Goal: Task Accomplishment & Management: Use online tool/utility

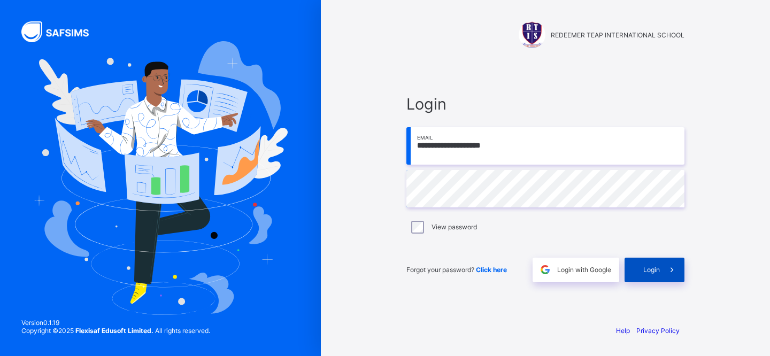
click at [642, 273] on div "Login" at bounding box center [654, 270] width 60 height 25
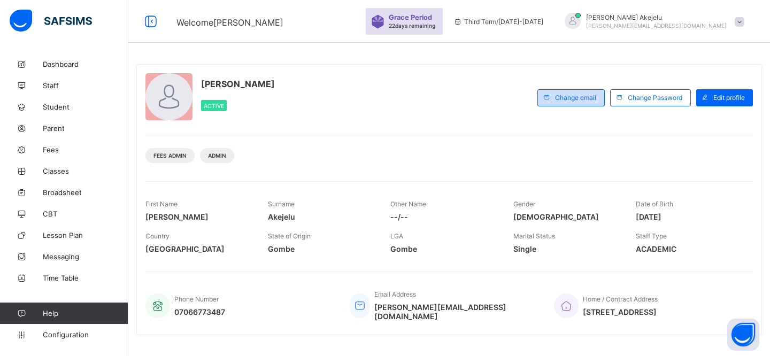
click at [553, 90] on span at bounding box center [546, 97] width 17 height 17
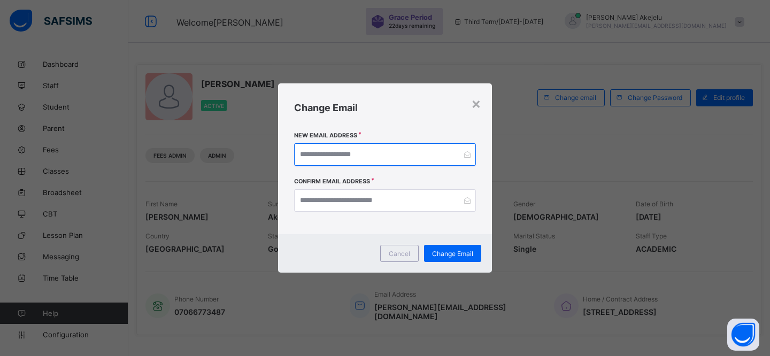
click at [397, 146] on input "email" at bounding box center [385, 154] width 182 height 22
click at [407, 256] on span "Cancel" at bounding box center [399, 254] width 21 height 8
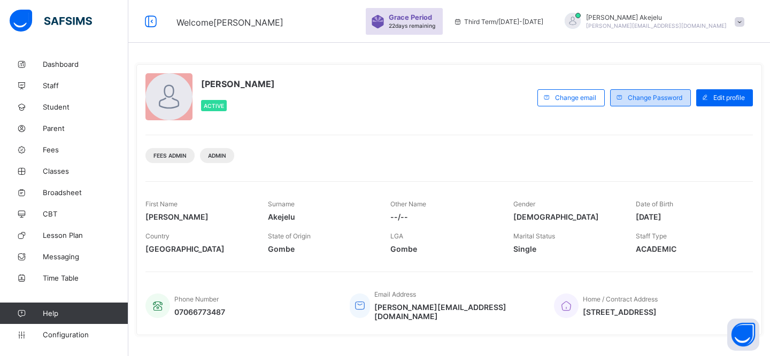
click at [646, 102] on div "Change Password" at bounding box center [650, 97] width 81 height 17
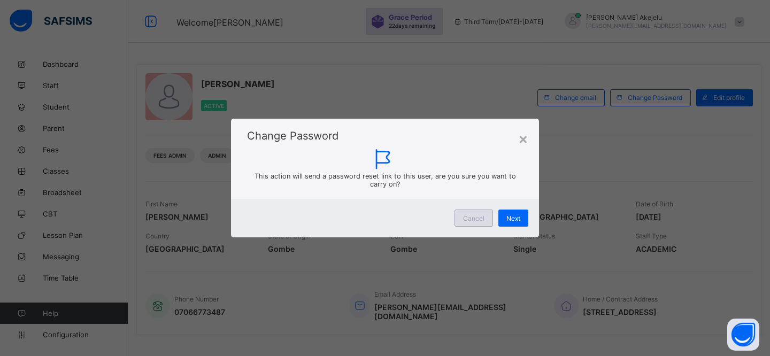
click at [471, 220] on span "Cancel" at bounding box center [473, 218] width 21 height 8
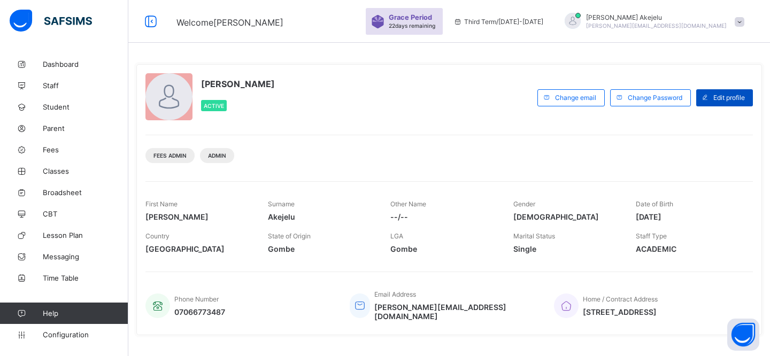
click at [712, 102] on div "Edit profile" at bounding box center [724, 97] width 57 height 17
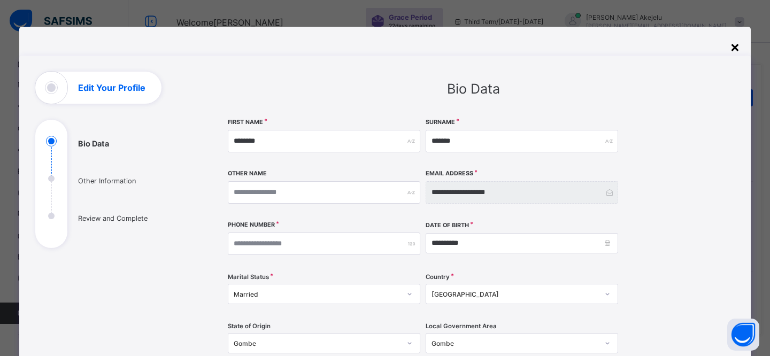
click at [730, 50] on div "×" at bounding box center [735, 46] width 10 height 18
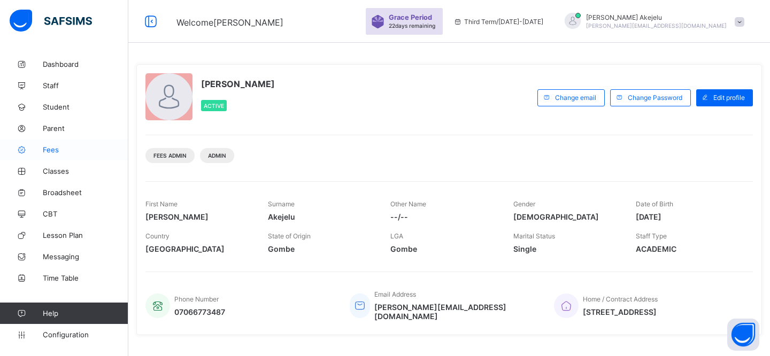
click at [68, 155] on link "Fees" at bounding box center [64, 149] width 128 height 21
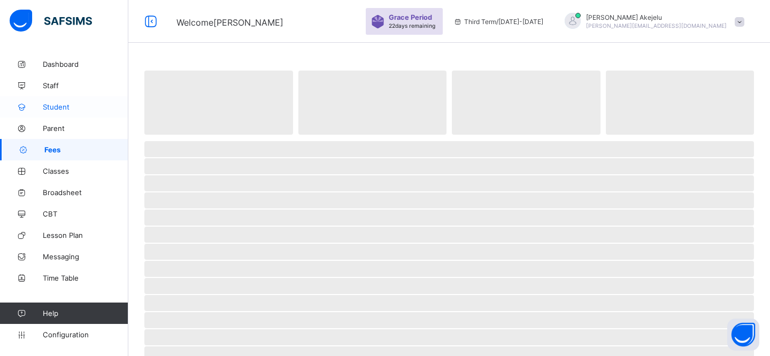
click at [63, 101] on link "Student" at bounding box center [64, 106] width 128 height 21
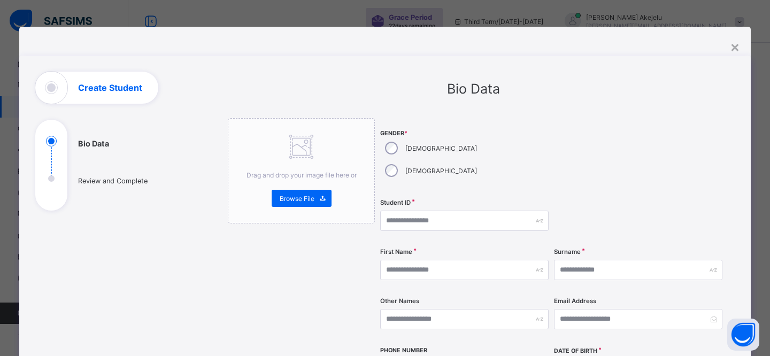
select select "**"
click at [730, 48] on div "×" at bounding box center [735, 46] width 10 height 18
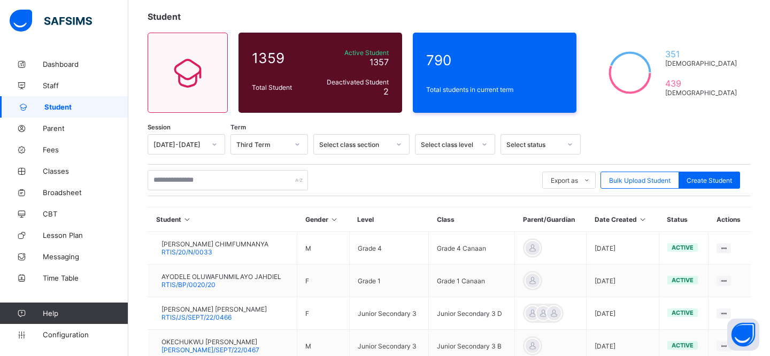
scroll to position [60, 0]
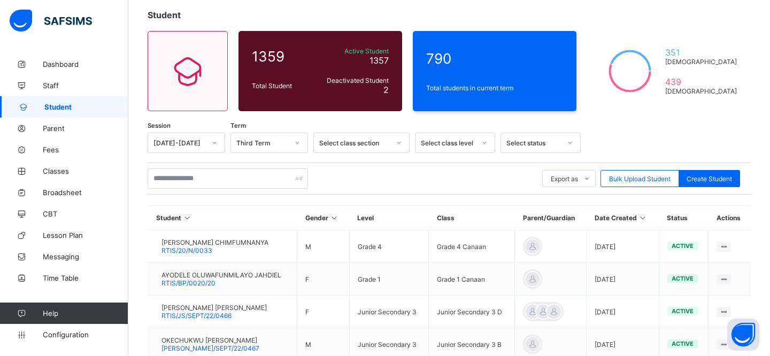
click at [330, 145] on div "Select class section" at bounding box center [354, 143] width 71 height 8
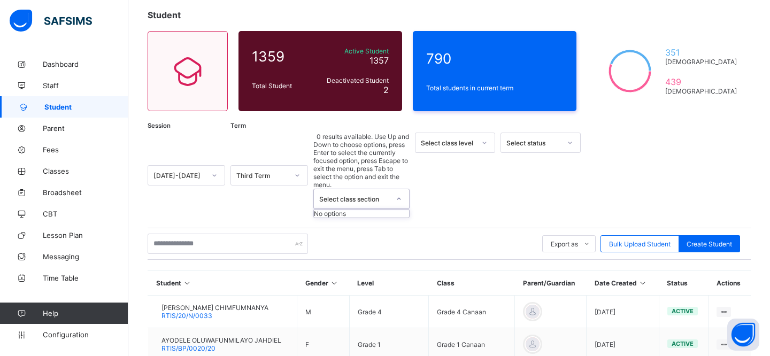
click at [214, 170] on icon at bounding box center [214, 175] width 6 height 11
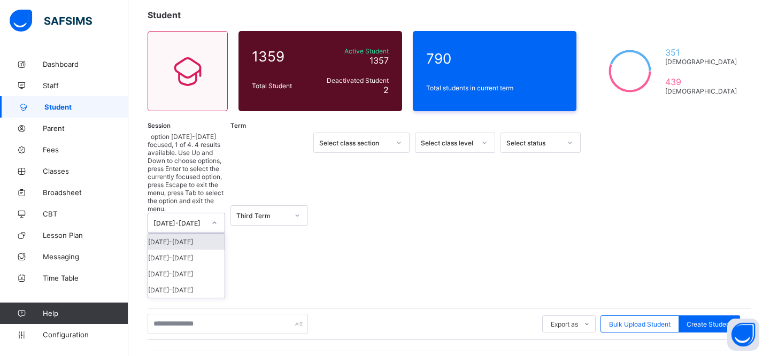
click at [264, 212] on div "Third Term" at bounding box center [262, 216] width 52 height 8
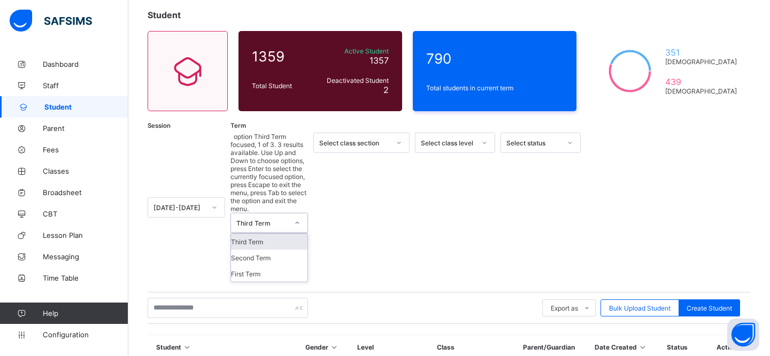
click at [257, 234] on div "Third Term" at bounding box center [269, 242] width 76 height 16
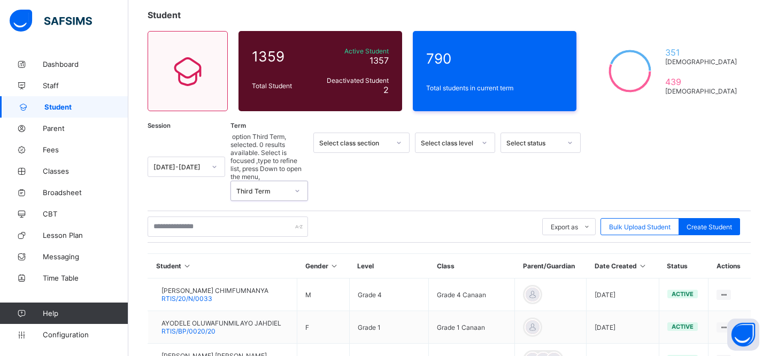
click at [355, 141] on div "Select class section" at bounding box center [354, 143] width 71 height 8
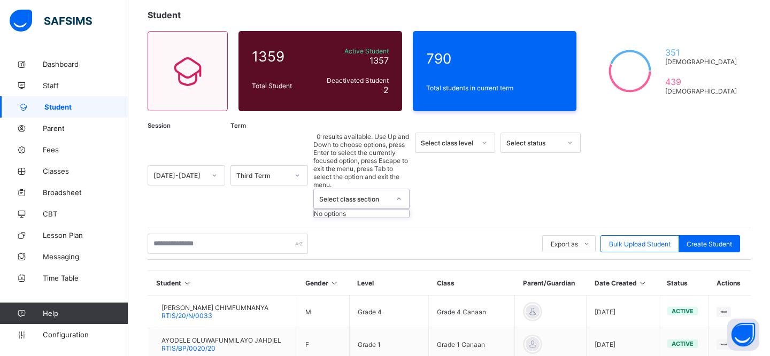
click at [355, 195] on div "Select class section" at bounding box center [354, 199] width 71 height 8
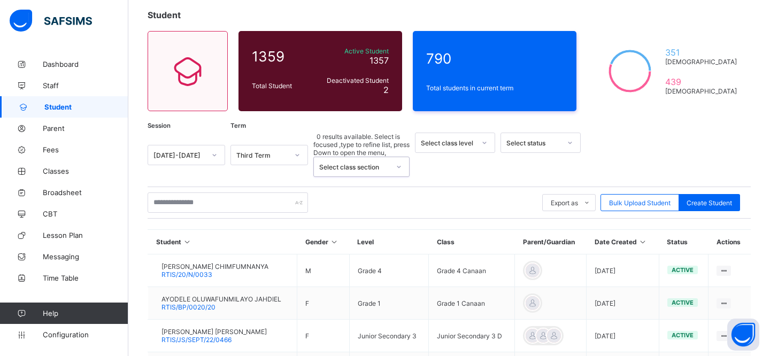
click at [192, 151] on div "[DATE]-[DATE]" at bounding box center [179, 155] width 52 height 8
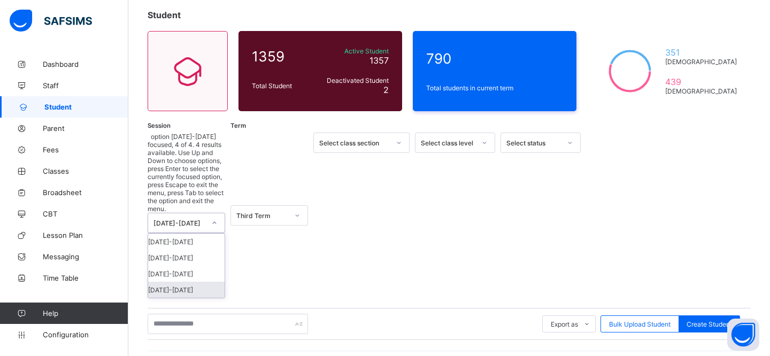
click at [186, 282] on div "2022-2023" at bounding box center [186, 290] width 76 height 16
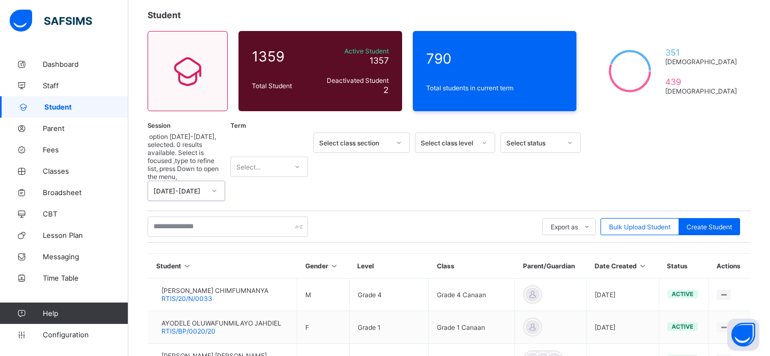
click at [270, 159] on div "Select..." at bounding box center [259, 166] width 56 height 15
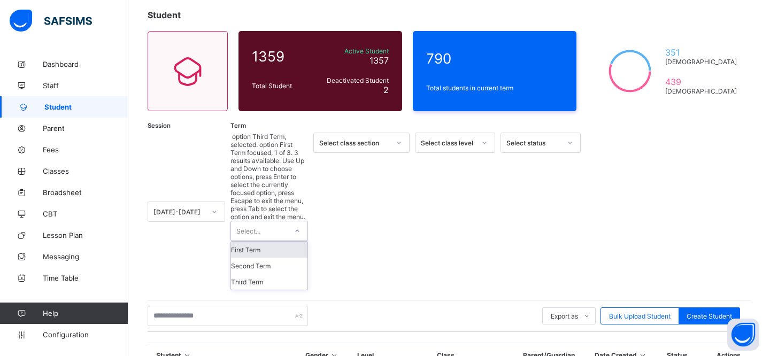
click at [271, 242] on div "First Term" at bounding box center [269, 250] width 76 height 16
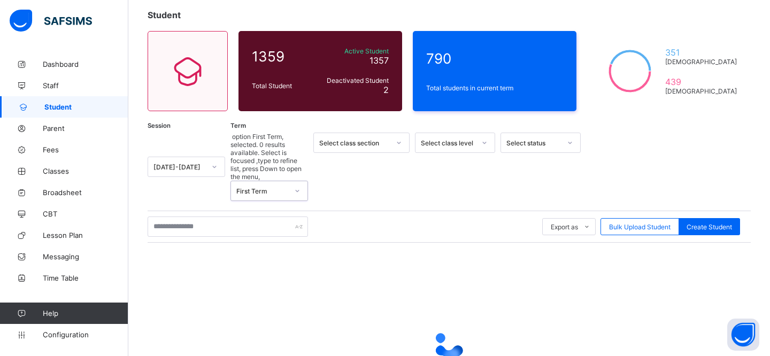
click at [340, 139] on div "Select class section" at bounding box center [354, 143] width 71 height 8
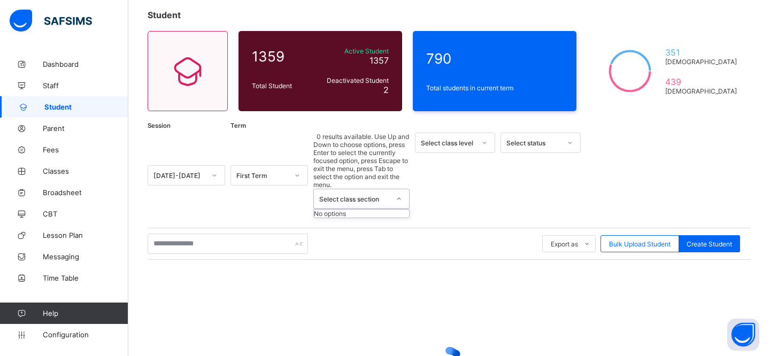
click at [340, 195] on div "Select class section" at bounding box center [354, 199] width 71 height 8
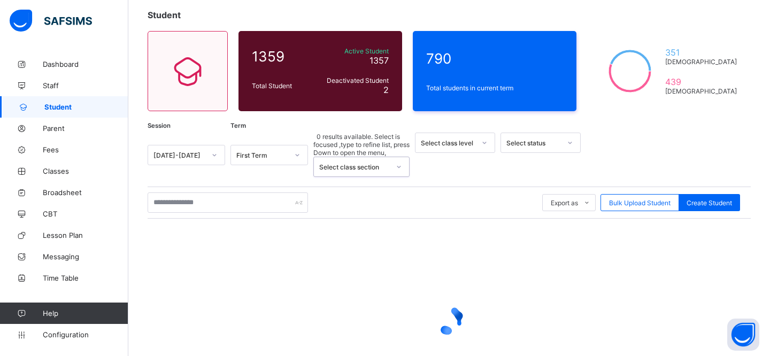
click at [429, 140] on div "Select class level" at bounding box center [448, 143] width 55 height 8
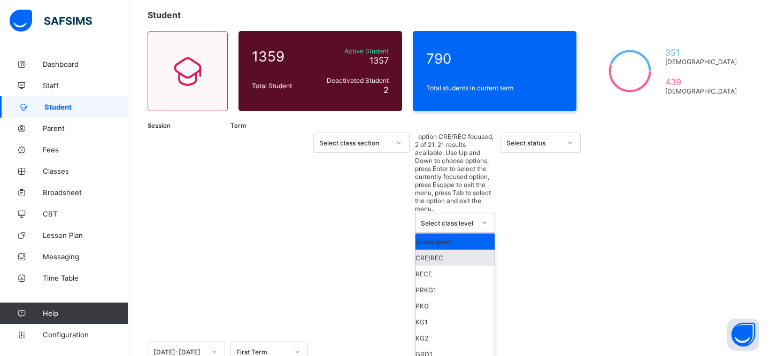
click at [450, 250] on div "CRE/REC" at bounding box center [454, 258] width 79 height 16
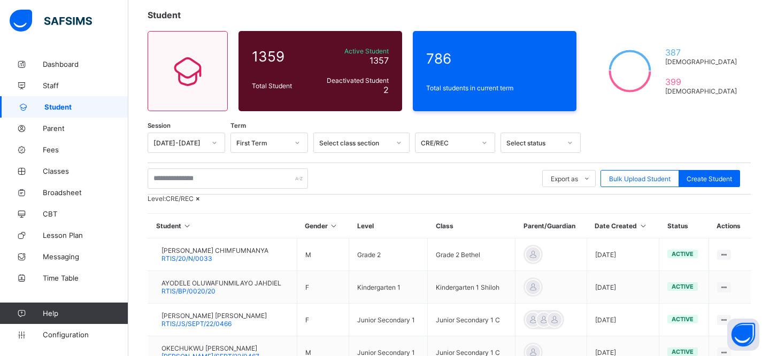
click at [528, 140] on div "Select status" at bounding box center [533, 143] width 55 height 8
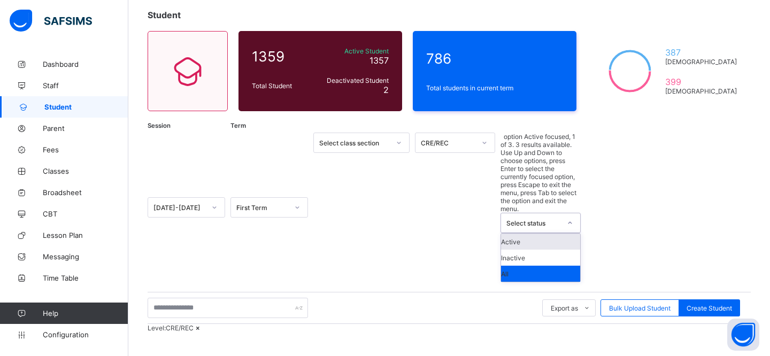
click at [438, 298] on div "Export as Pdf Report Excel Report Excel Report (LMS) Bulk Upload Student Create…" at bounding box center [449, 308] width 603 height 20
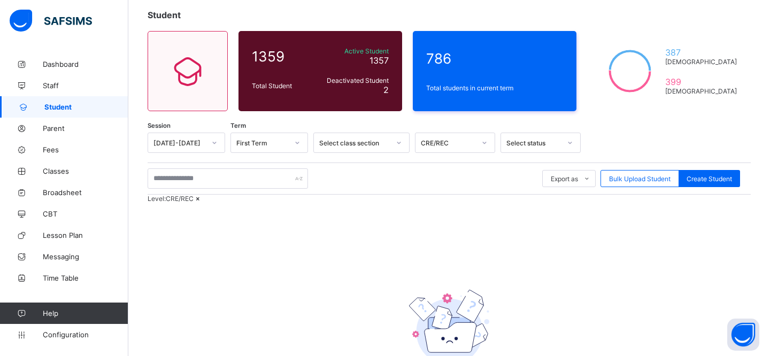
click at [203, 203] on icon at bounding box center [197, 199] width 9 height 8
